Goal: Information Seeking & Learning: Understand process/instructions

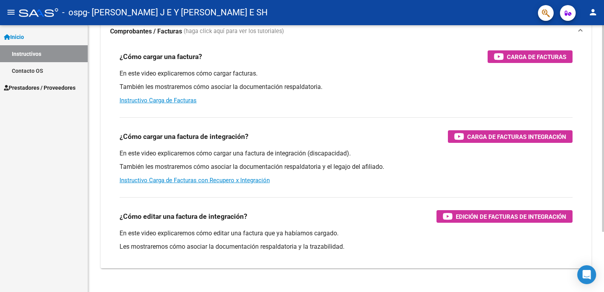
scroll to position [78, 0]
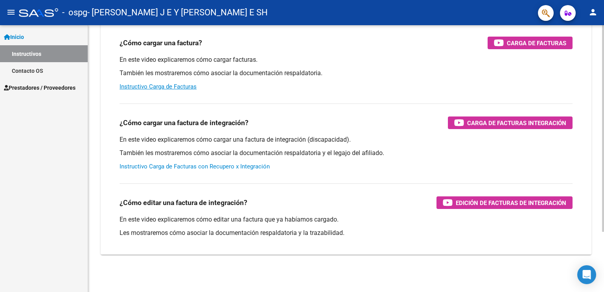
click at [202, 168] on link "Instructivo Carga de Facturas con Recupero x Integración" at bounding box center [195, 166] width 150 height 7
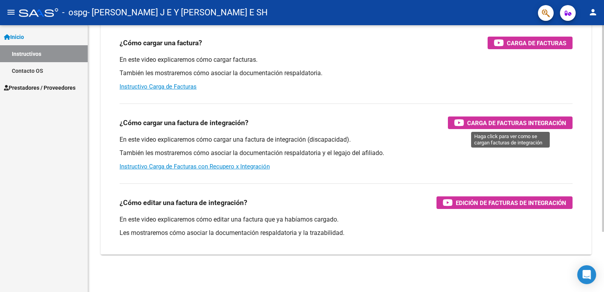
click at [457, 124] on icon "button" at bounding box center [460, 122] width 10 height 9
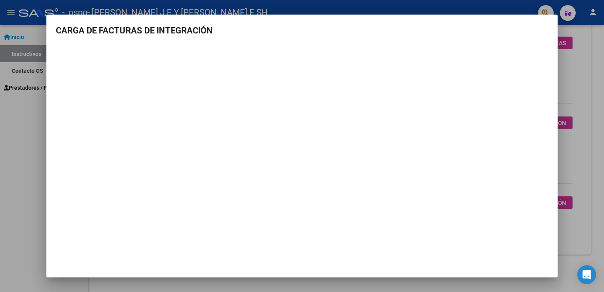
click at [551, 22] on mat-dialog-container "CARGA DE FACTURAS DE INTEGRACIÓN" at bounding box center [302, 146] width 512 height 263
click at [519, 4] on div at bounding box center [302, 146] width 604 height 292
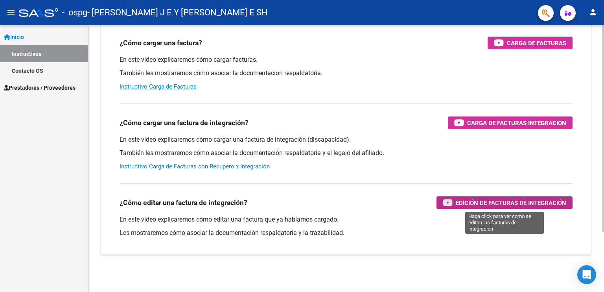
click at [451, 203] on icon "button" at bounding box center [448, 202] width 10 height 9
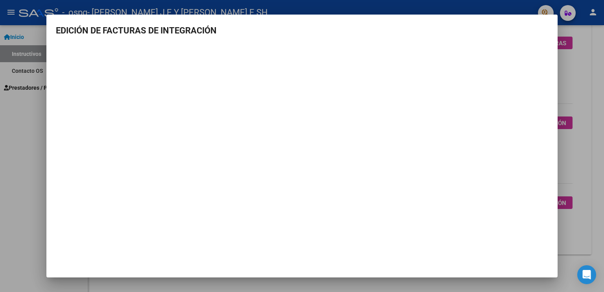
click at [469, 25] on h3 "EDICIÓN DE FACTURAS DE INTEGRACIÓN" at bounding box center [302, 30] width 493 height 13
click at [505, 41] on mat-dialog-content "EDICIÓN DE FACTURAS DE INTEGRACIÓN" at bounding box center [302, 123] width 512 height 199
click at [416, 1] on div at bounding box center [302, 146] width 604 height 292
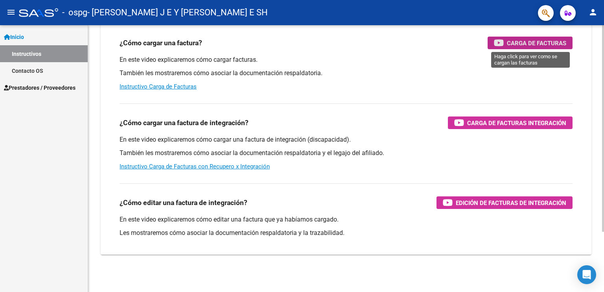
click at [497, 43] on icon "button" at bounding box center [499, 42] width 10 height 9
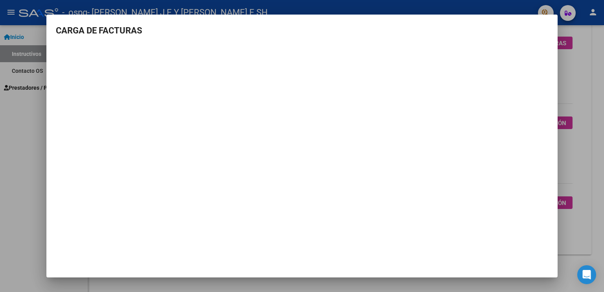
click at [338, 4] on div at bounding box center [302, 146] width 604 height 292
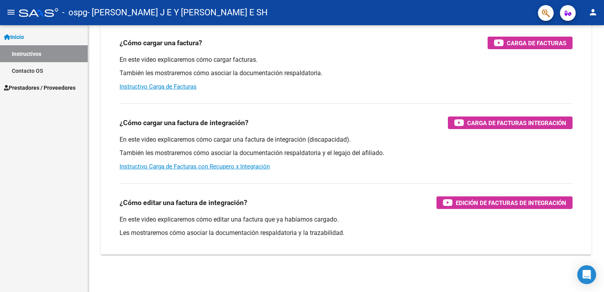
click at [338, 4] on mat-toolbar "menu - ospg - [PERSON_NAME] [PERSON_NAME] E SH person" at bounding box center [302, 12] width 604 height 25
drag, startPoint x: 338, startPoint y: 4, endPoint x: 384, endPoint y: 8, distance: 46.7
click at [384, 8] on div "- ospg - [PERSON_NAME] [PERSON_NAME] E SH" at bounding box center [275, 12] width 513 height 17
